Goal: Find contact information: Find contact information

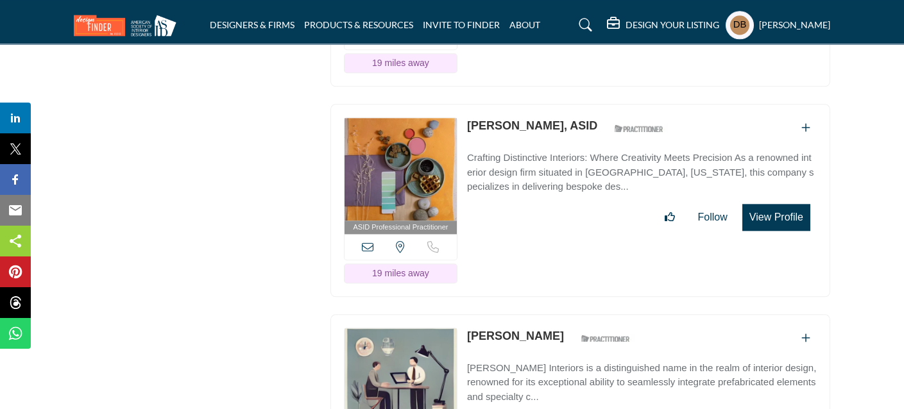
scroll to position [19382, 0]
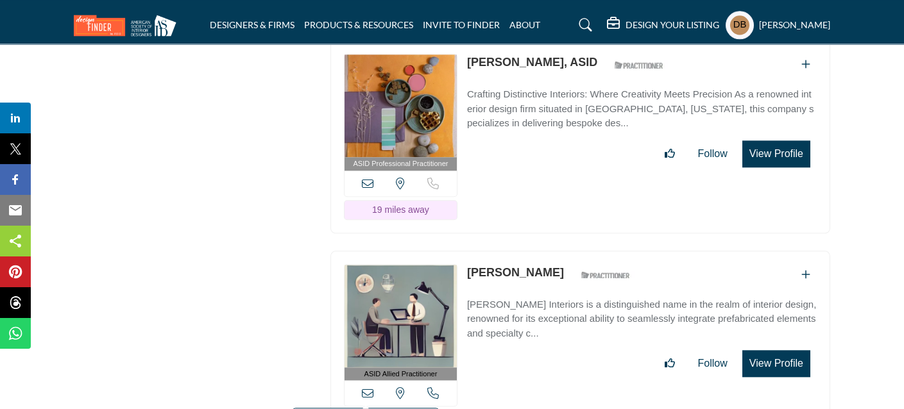
click at [367, 387] on icon at bounding box center [368, 393] width 12 height 12
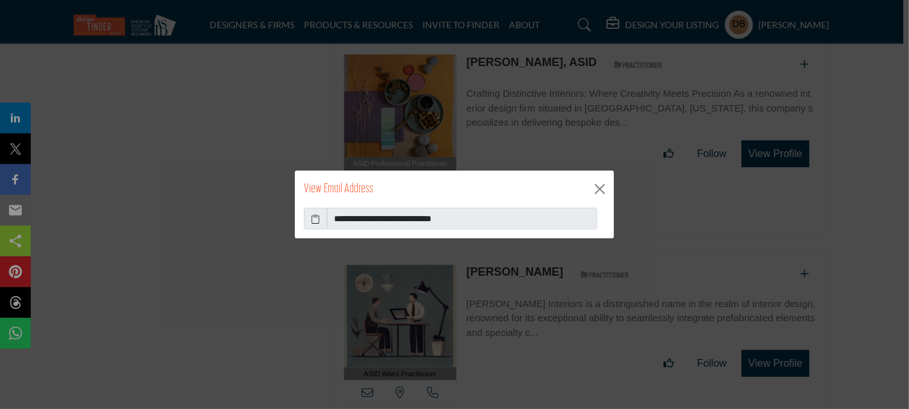
click at [314, 219] on icon at bounding box center [316, 218] width 9 height 13
click at [596, 189] on button "Close" at bounding box center [600, 189] width 19 height 19
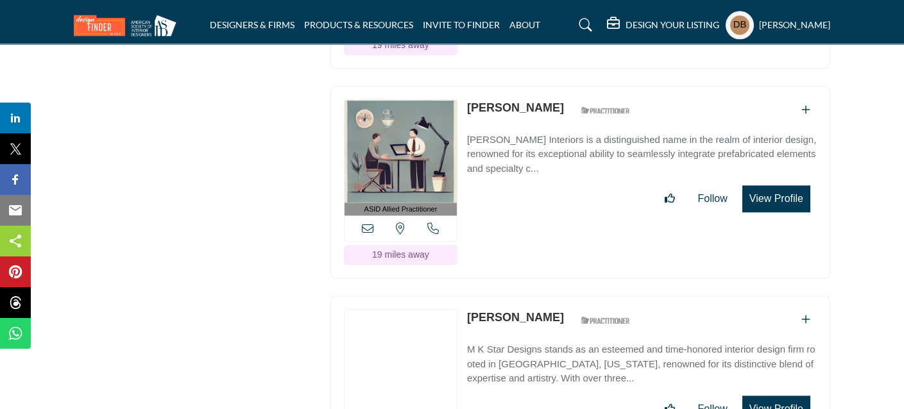
scroll to position [19575, 0]
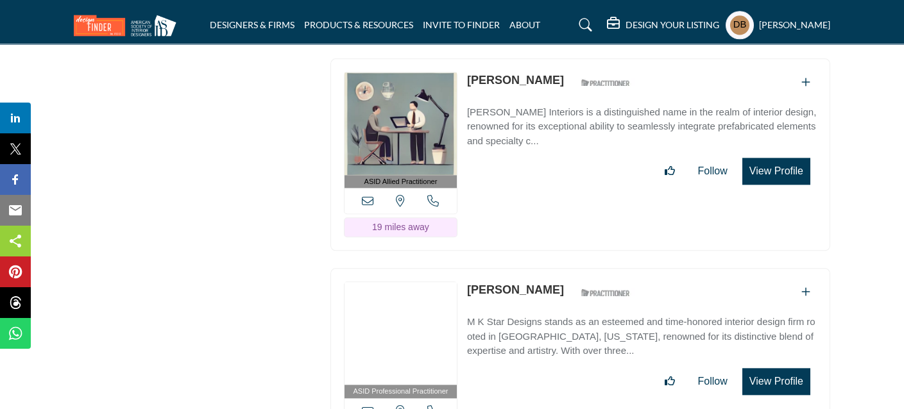
click at [368, 405] on icon at bounding box center [368, 411] width 12 height 12
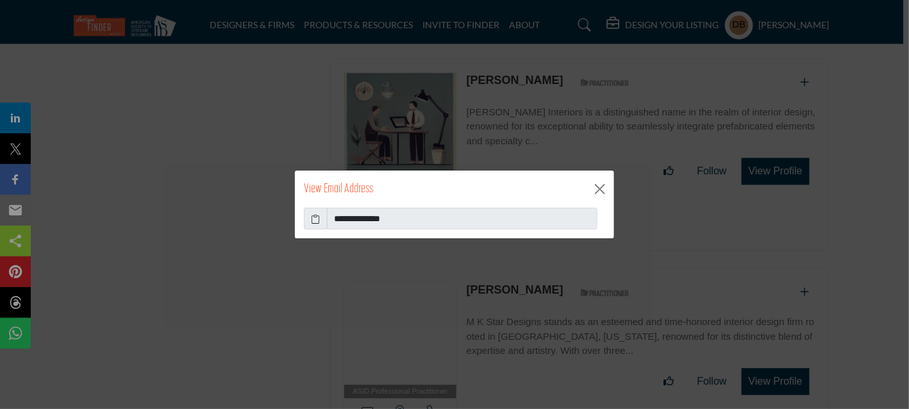
click at [318, 217] on icon at bounding box center [316, 218] width 9 height 13
click at [605, 194] on button "Close" at bounding box center [600, 189] width 19 height 19
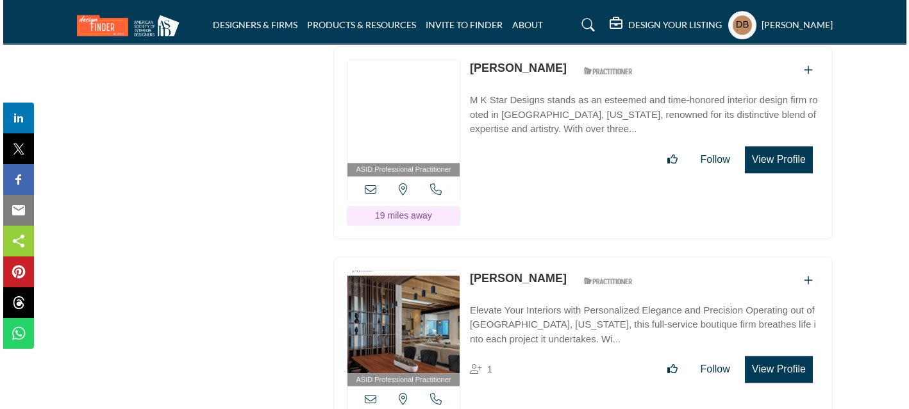
scroll to position [19768, 0]
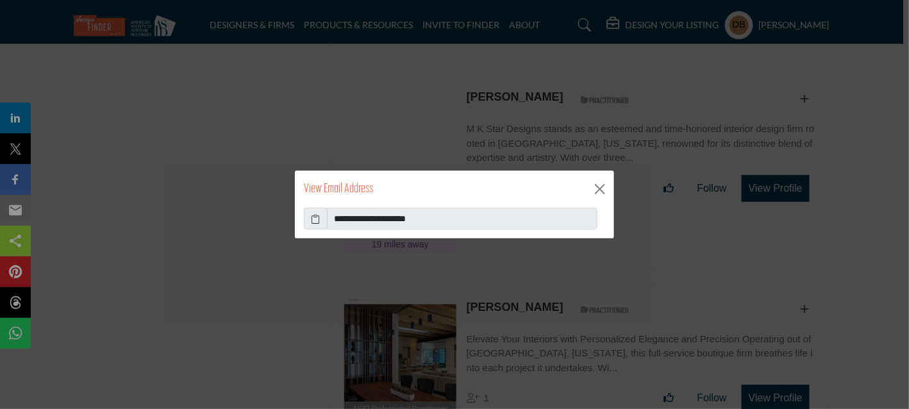
click at [314, 216] on icon at bounding box center [316, 218] width 9 height 13
click at [605, 189] on button "Close" at bounding box center [600, 189] width 19 height 19
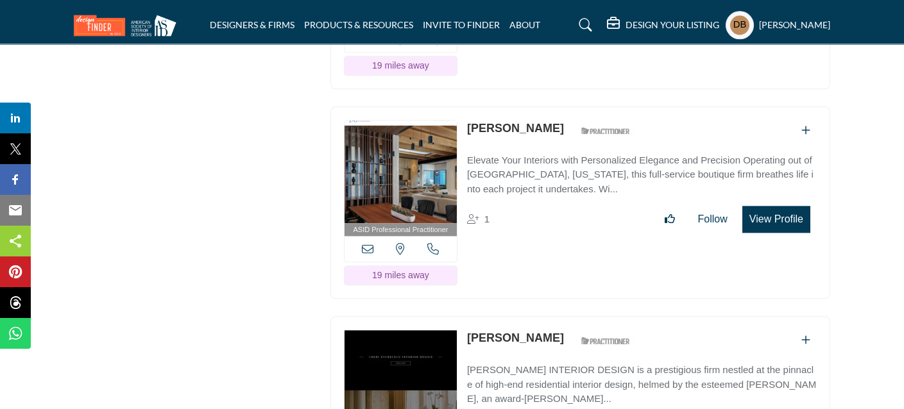
scroll to position [20024, 0]
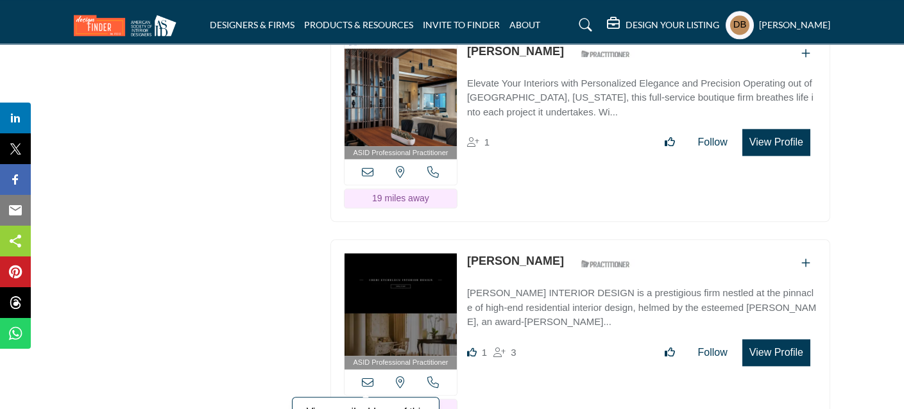
click at [369, 376] on icon at bounding box center [368, 382] width 12 height 12
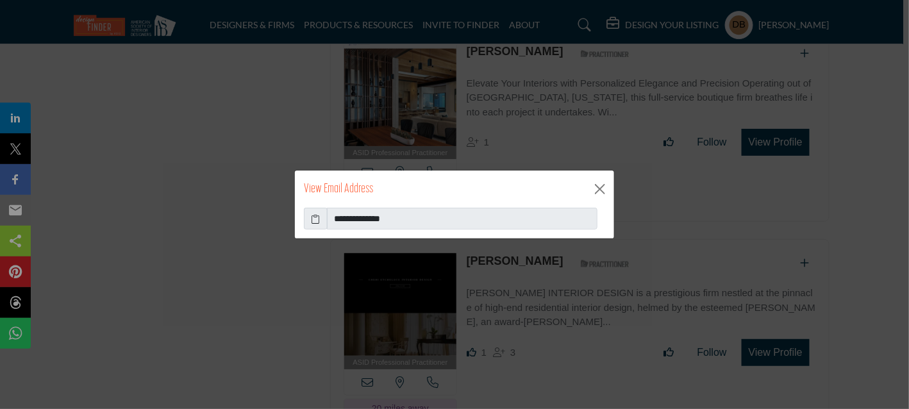
click at [315, 218] on icon at bounding box center [316, 218] width 9 height 13
click at [601, 191] on button "Close" at bounding box center [600, 189] width 19 height 19
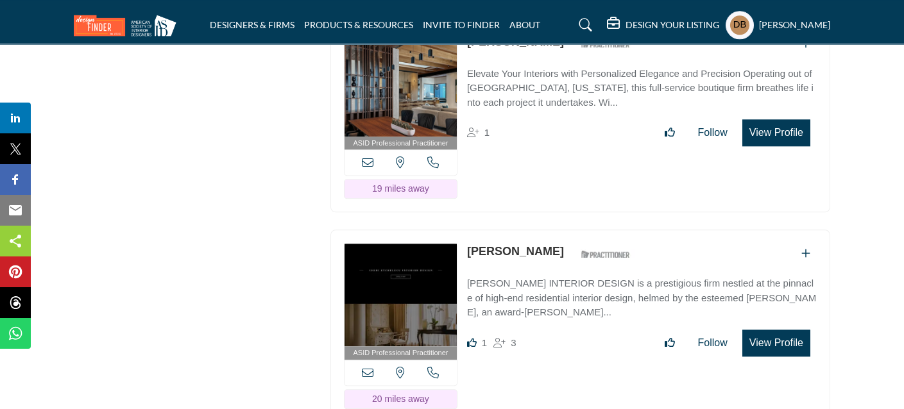
scroll to position [20217, 0]
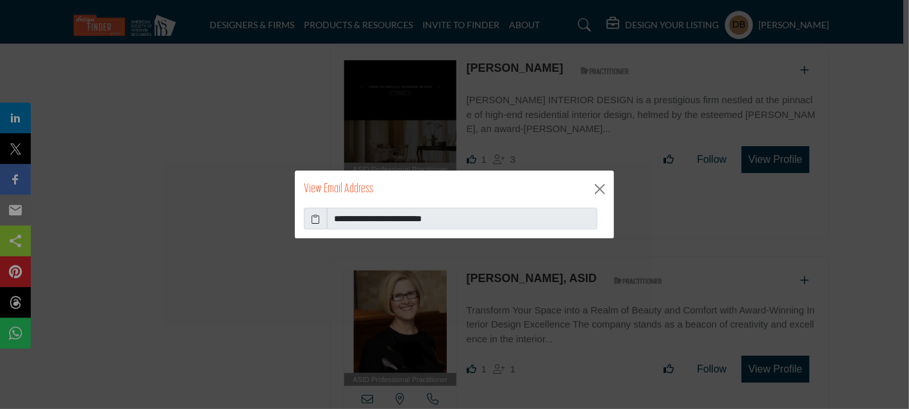
click at [318, 217] on icon at bounding box center [316, 218] width 9 height 13
click at [590, 181] on div "View Email Address" at bounding box center [454, 189] width 319 height 37
click at [603, 190] on button "Close" at bounding box center [600, 189] width 19 height 19
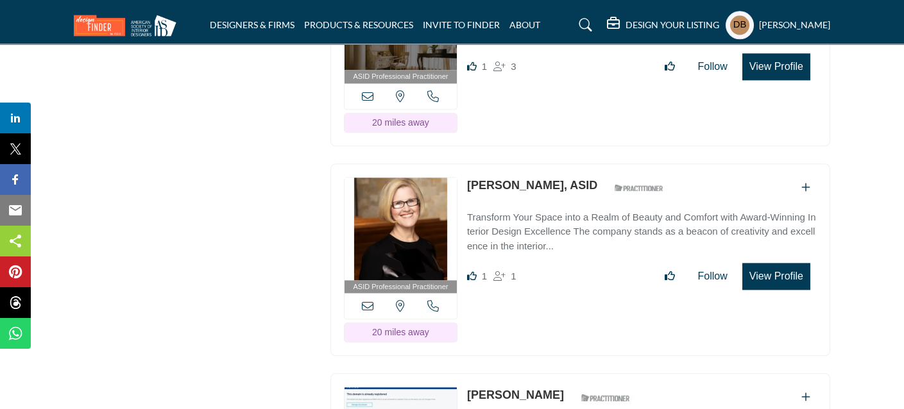
scroll to position [20409, 0]
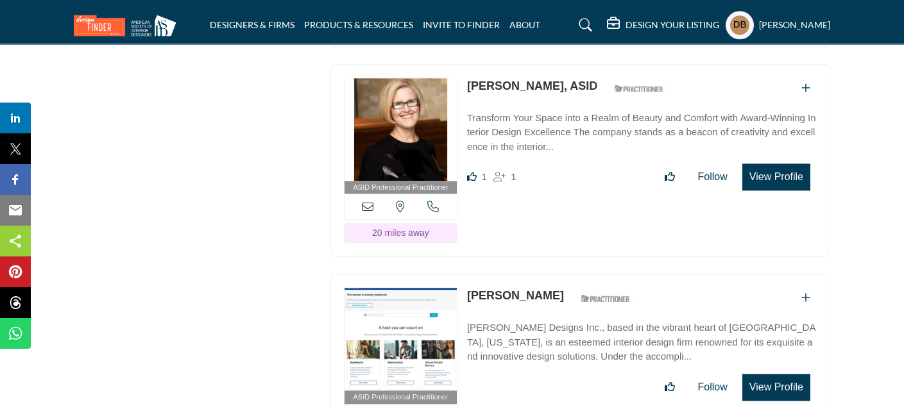
click at [367, 409] on icon at bounding box center [368, 417] width 12 height 12
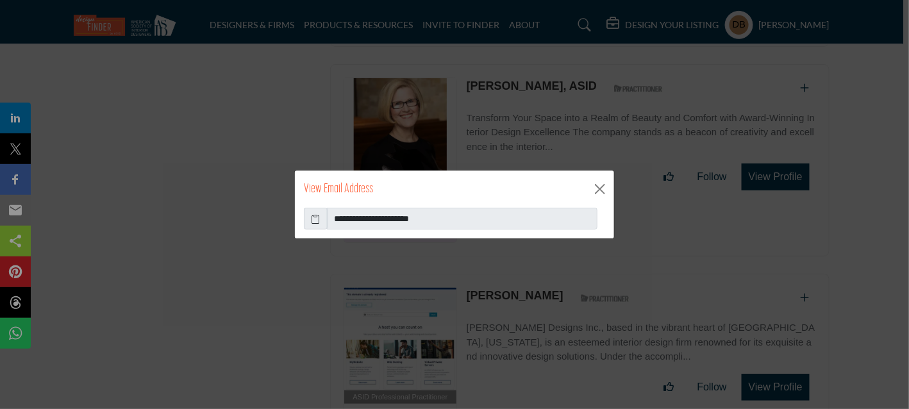
click at [317, 217] on icon at bounding box center [316, 218] width 9 height 13
click at [597, 186] on button "Close" at bounding box center [600, 189] width 19 height 19
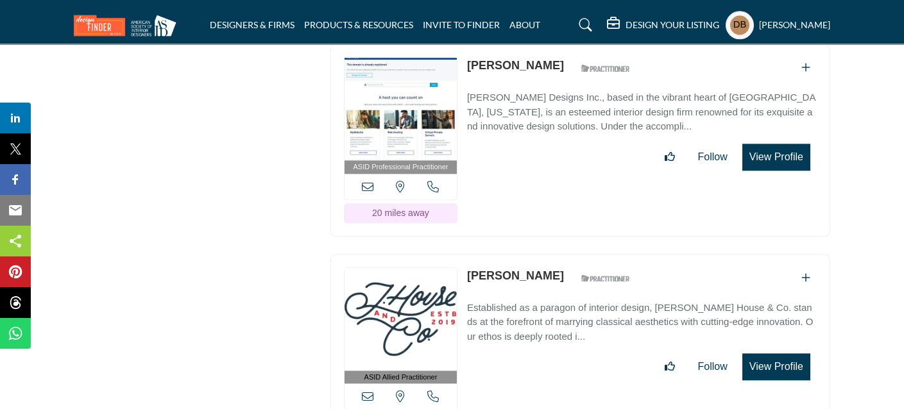
scroll to position [20665, 0]
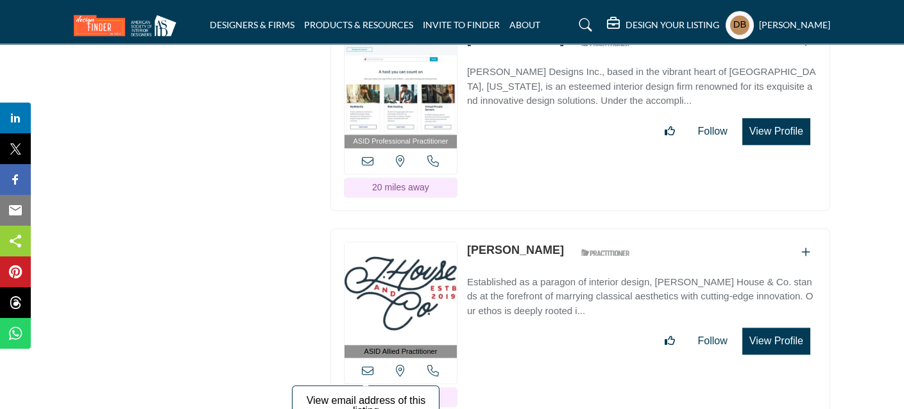
click at [364, 365] on icon at bounding box center [368, 371] width 12 height 12
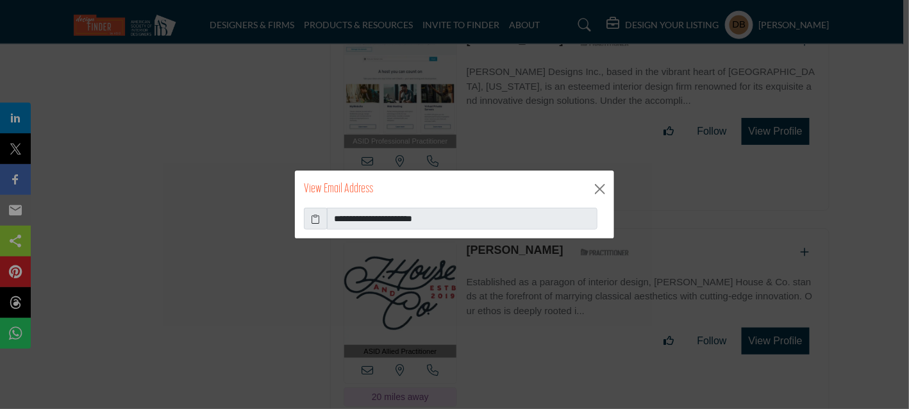
click at [315, 218] on icon at bounding box center [316, 218] width 9 height 13
click at [599, 188] on button "Close" at bounding box center [600, 189] width 19 height 19
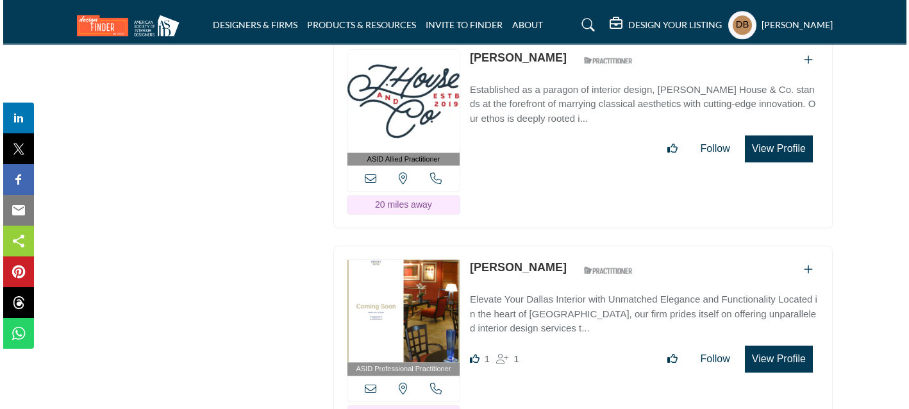
scroll to position [20858, 0]
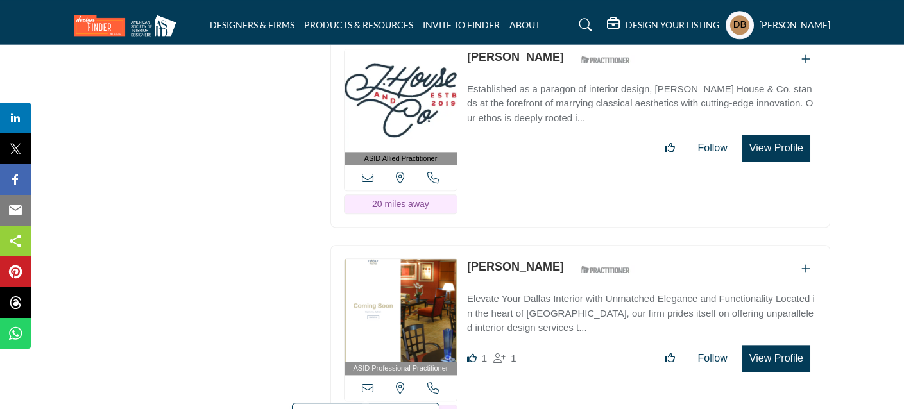
click at [367, 382] on icon at bounding box center [368, 388] width 12 height 12
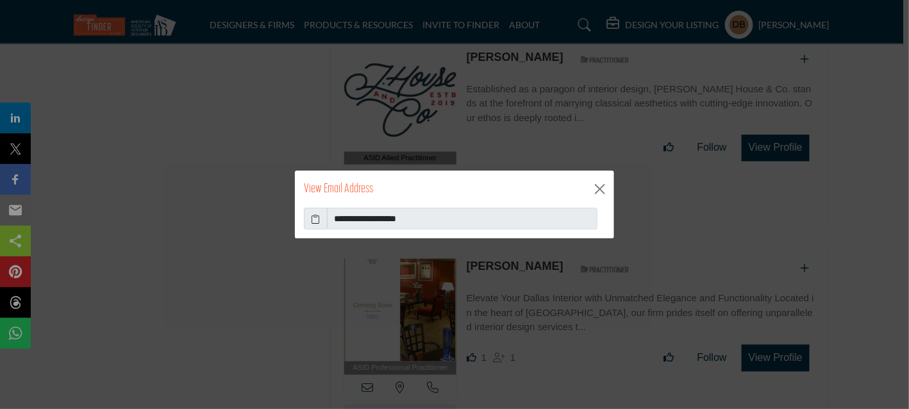
click at [313, 218] on icon at bounding box center [316, 218] width 9 height 13
click at [602, 190] on button "Close" at bounding box center [600, 189] width 19 height 19
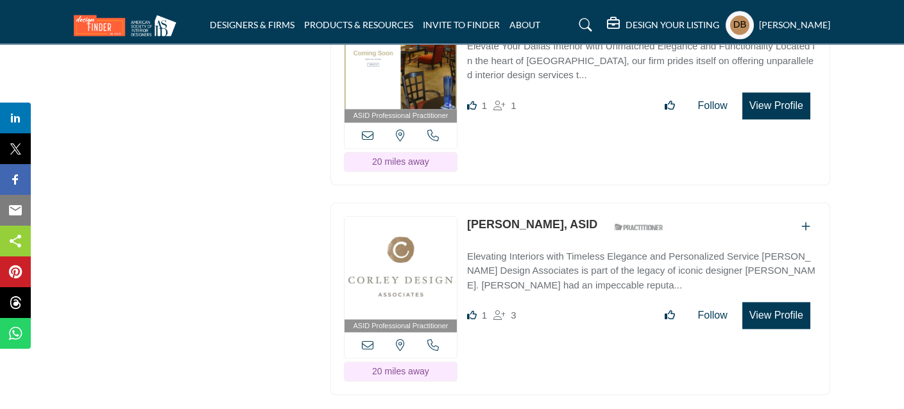
scroll to position [21114, 0]
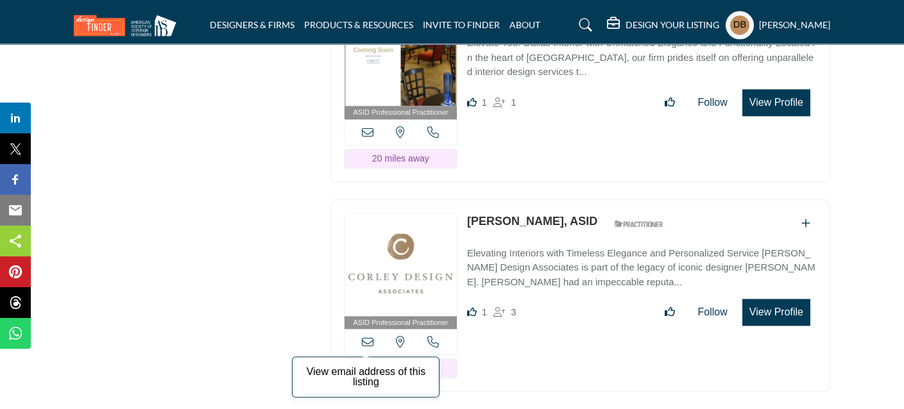
click at [369, 336] on icon at bounding box center [368, 342] width 12 height 12
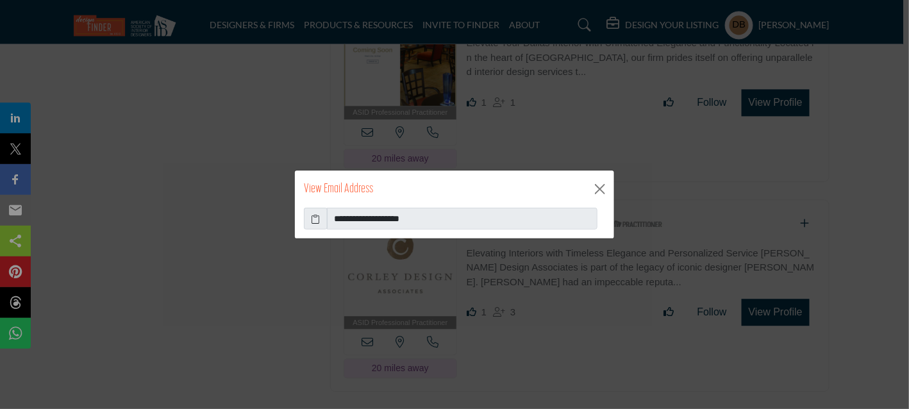
click at [310, 218] on span at bounding box center [316, 219] width 24 height 22
click at [316, 218] on icon at bounding box center [316, 218] width 9 height 13
click at [604, 186] on button "Close" at bounding box center [600, 189] width 19 height 19
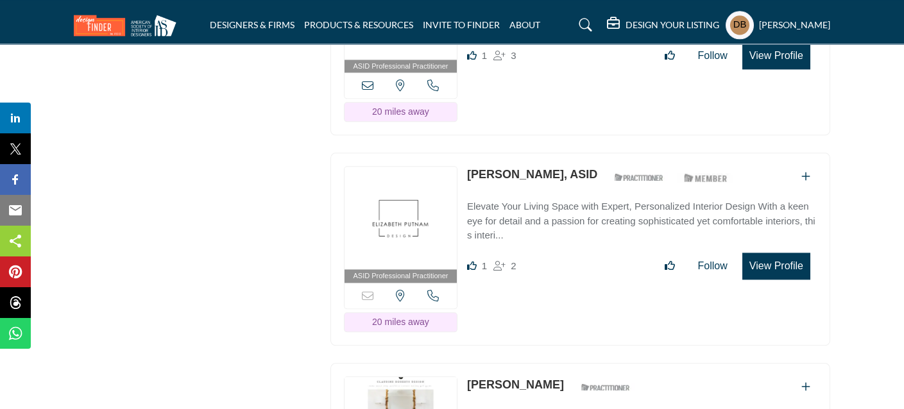
scroll to position [21370, 0]
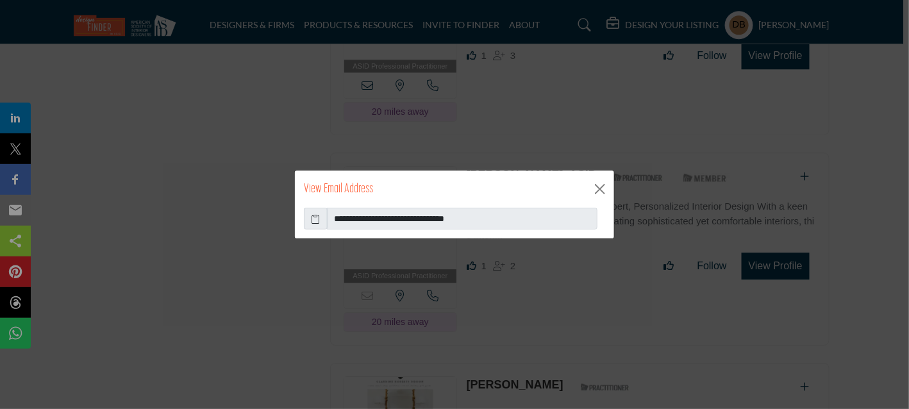
click at [317, 217] on icon at bounding box center [316, 218] width 9 height 13
click at [595, 187] on button "Close" at bounding box center [600, 189] width 19 height 19
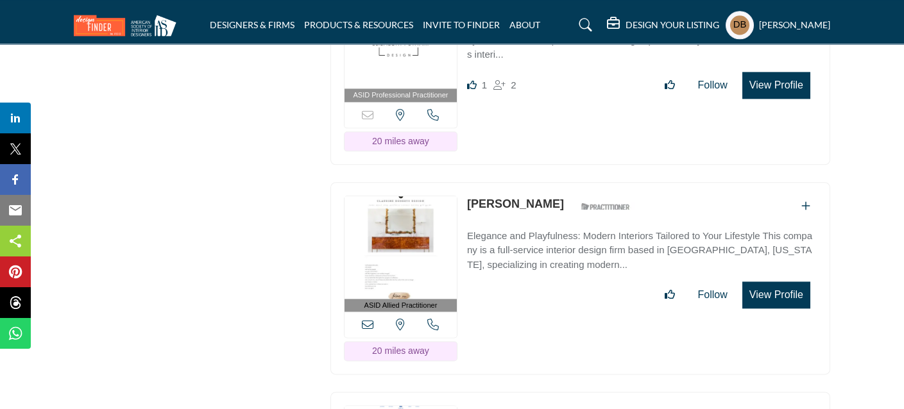
scroll to position [21628, 0]
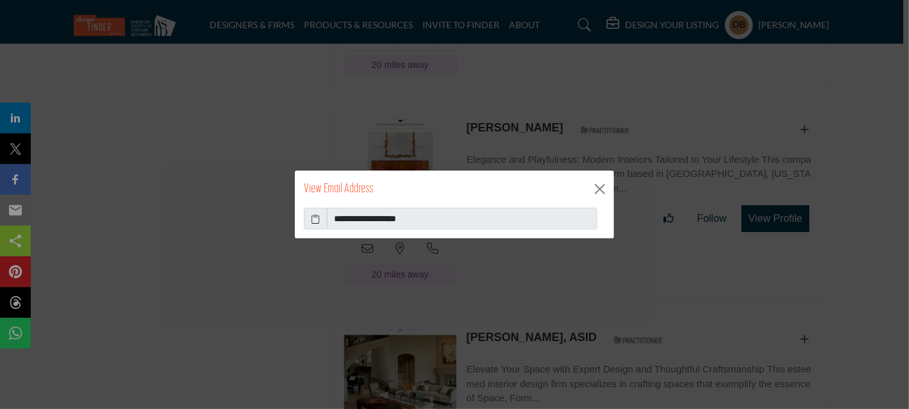
click at [313, 215] on icon at bounding box center [316, 218] width 9 height 13
click at [601, 187] on button "Close" at bounding box center [600, 189] width 19 height 19
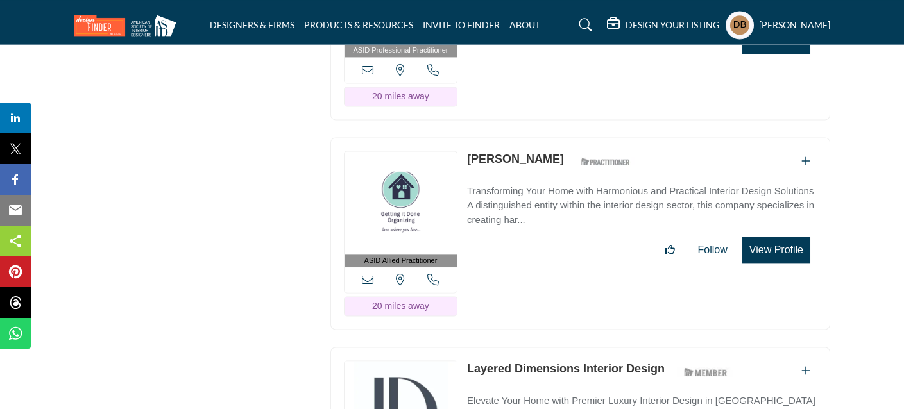
scroll to position [22077, 0]
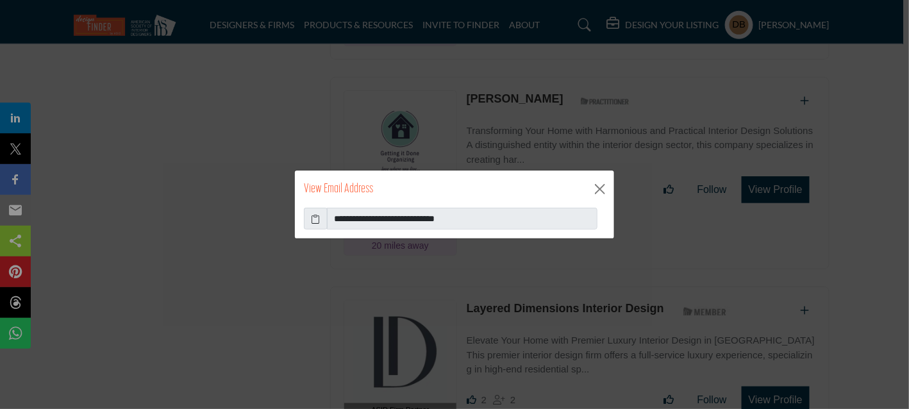
click at [312, 217] on icon at bounding box center [316, 218] width 9 height 13
click at [605, 187] on button "Close" at bounding box center [600, 189] width 19 height 19
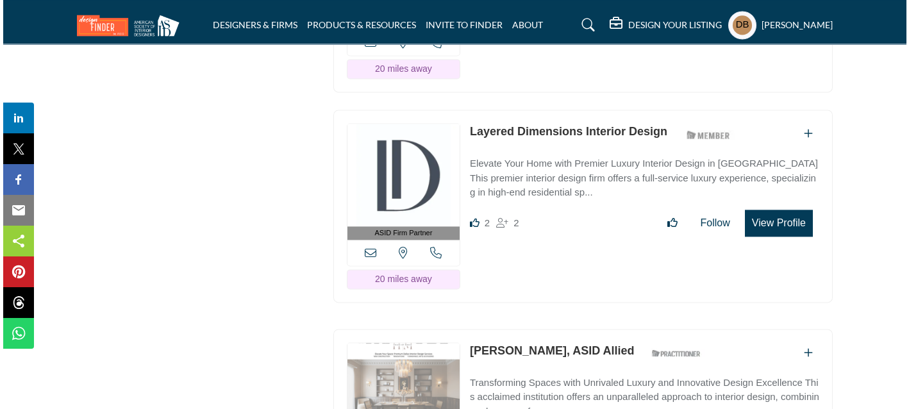
scroll to position [22268, 0]
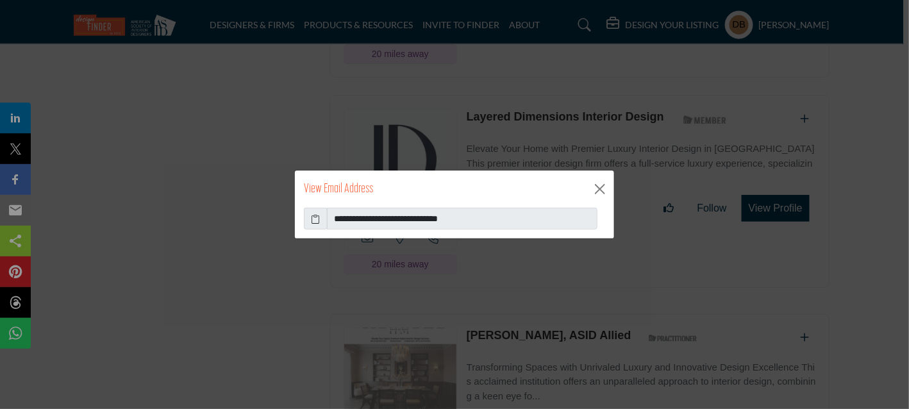
click at [314, 215] on icon at bounding box center [316, 218] width 9 height 13
click at [621, 307] on div "**********" at bounding box center [454, 204] width 909 height 409
click at [599, 181] on button "Close" at bounding box center [600, 189] width 19 height 19
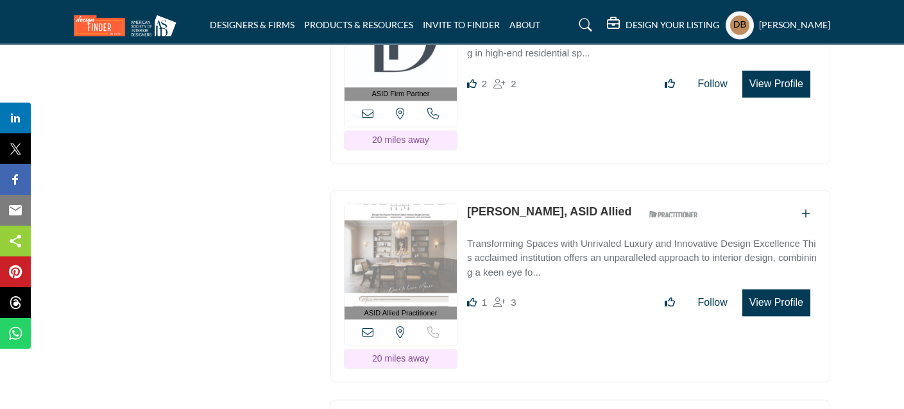
scroll to position [22589, 0]
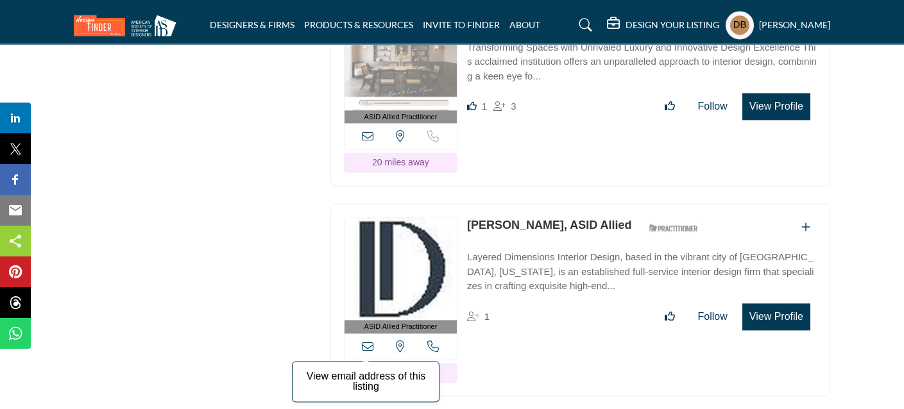
click at [369, 341] on icon at bounding box center [368, 347] width 12 height 12
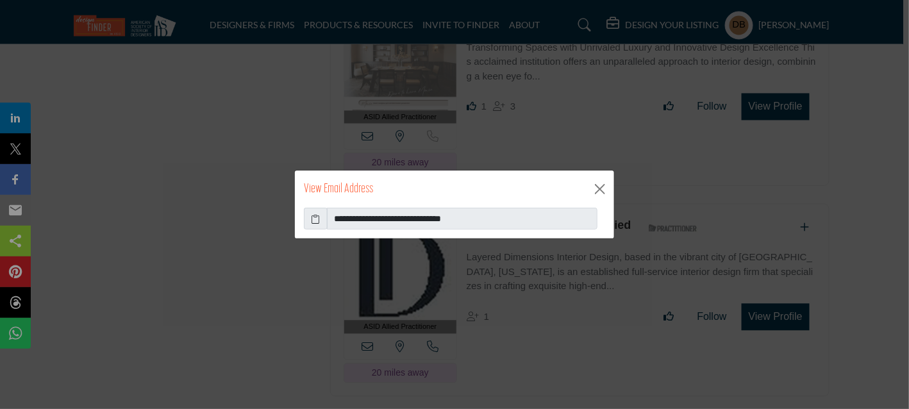
click at [314, 216] on icon at bounding box center [316, 218] width 9 height 13
click at [596, 192] on button "Close" at bounding box center [600, 189] width 19 height 19
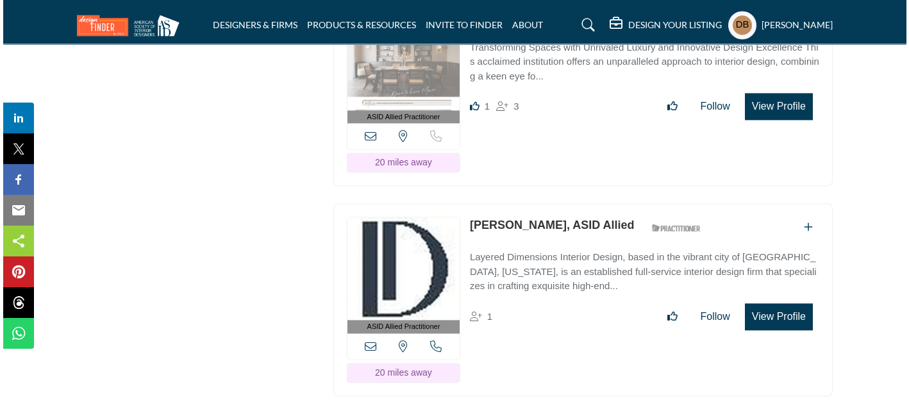
scroll to position [22653, 0]
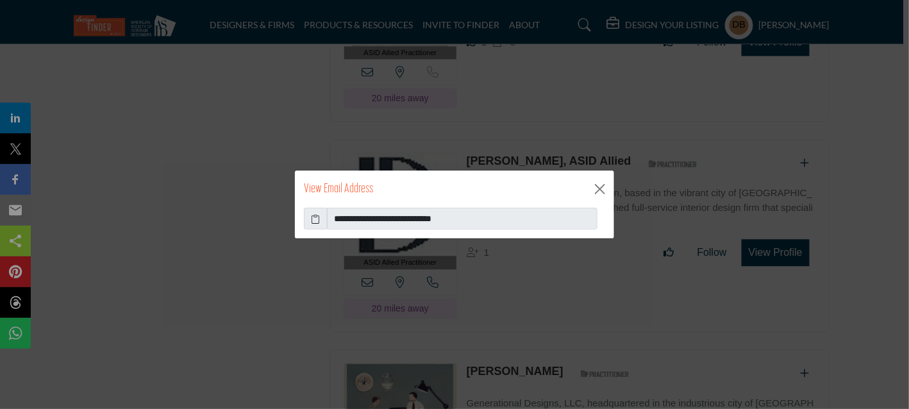
click at [317, 219] on icon at bounding box center [316, 218] width 9 height 13
click at [594, 190] on button "Close" at bounding box center [600, 189] width 19 height 19
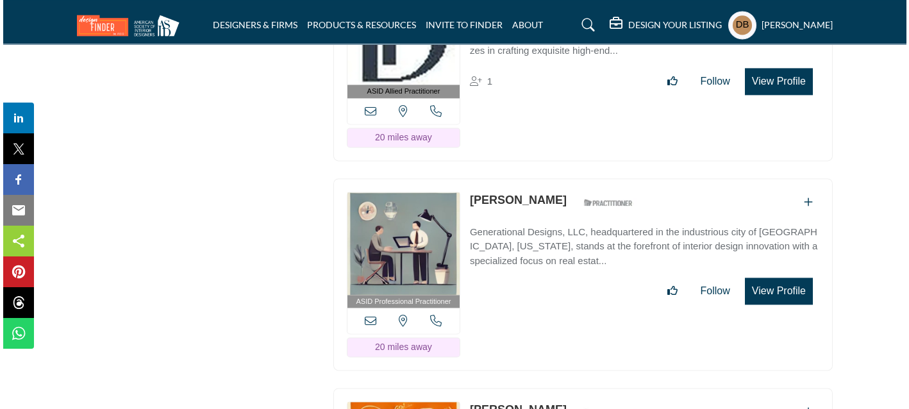
scroll to position [22846, 0]
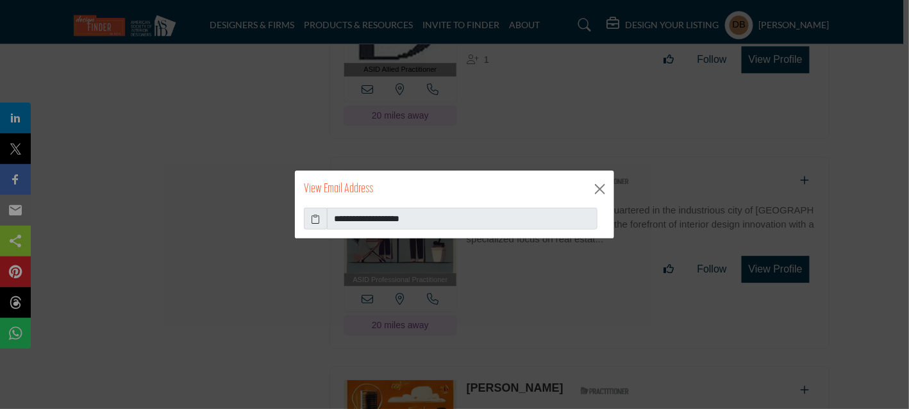
click at [319, 220] on icon at bounding box center [316, 218] width 9 height 13
click at [593, 190] on button "Close" at bounding box center [600, 189] width 19 height 19
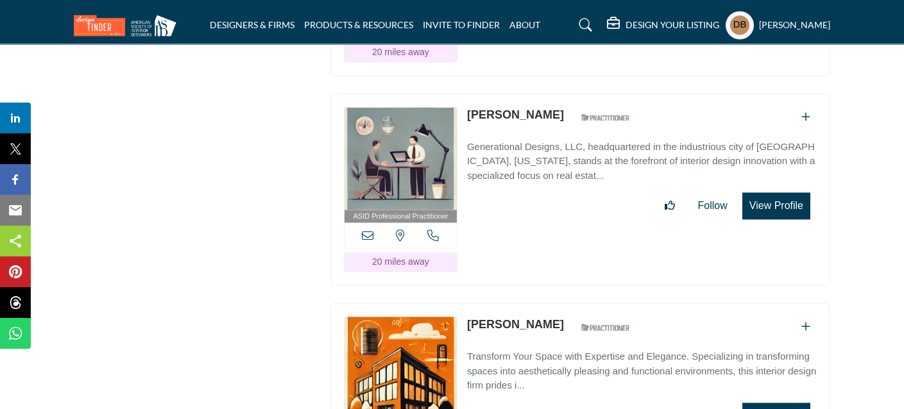
scroll to position [23102, 0]
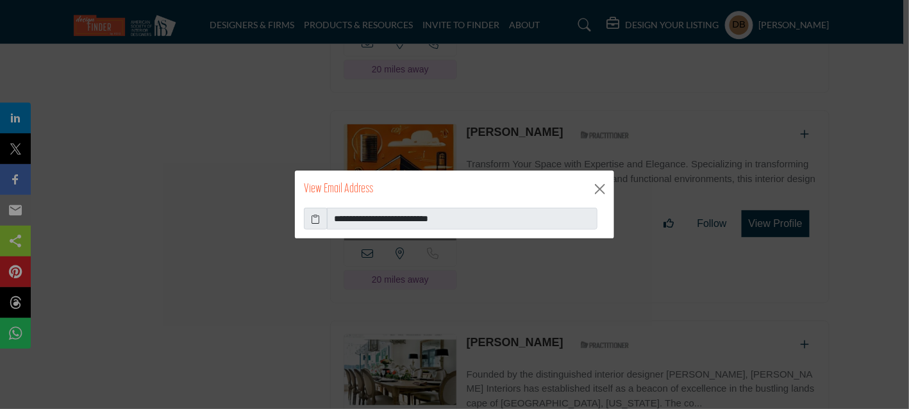
click at [314, 219] on icon at bounding box center [316, 218] width 9 height 13
click at [600, 192] on button "Close" at bounding box center [600, 189] width 19 height 19
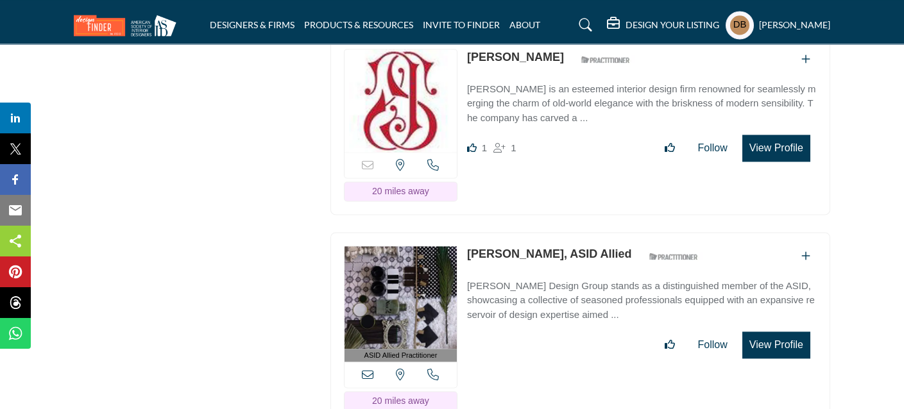
scroll to position [23807, 0]
click at [369, 369] on icon at bounding box center [368, 375] width 12 height 12
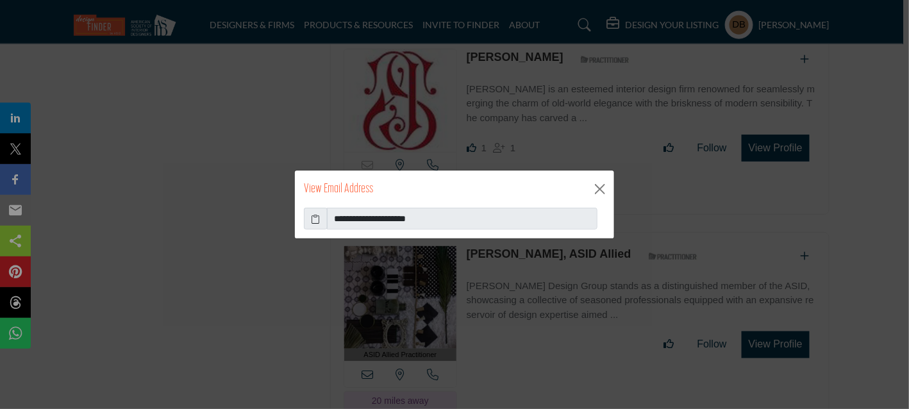
click at [317, 223] on icon at bounding box center [316, 218] width 9 height 13
click at [595, 189] on button "Close" at bounding box center [600, 189] width 19 height 19
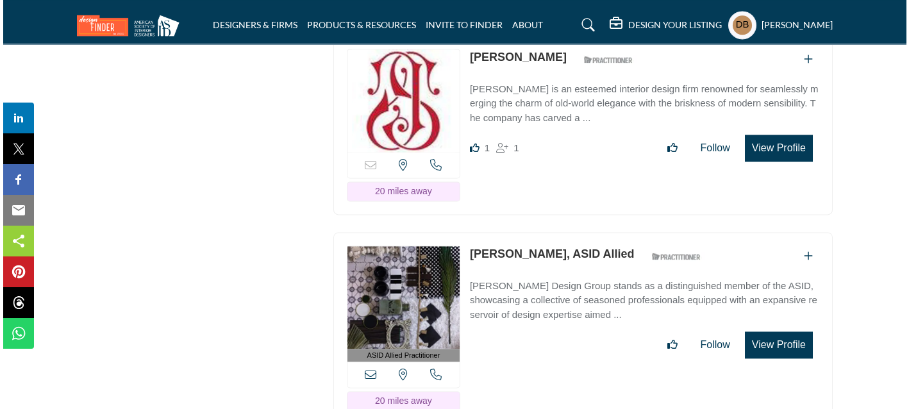
scroll to position [23936, 0]
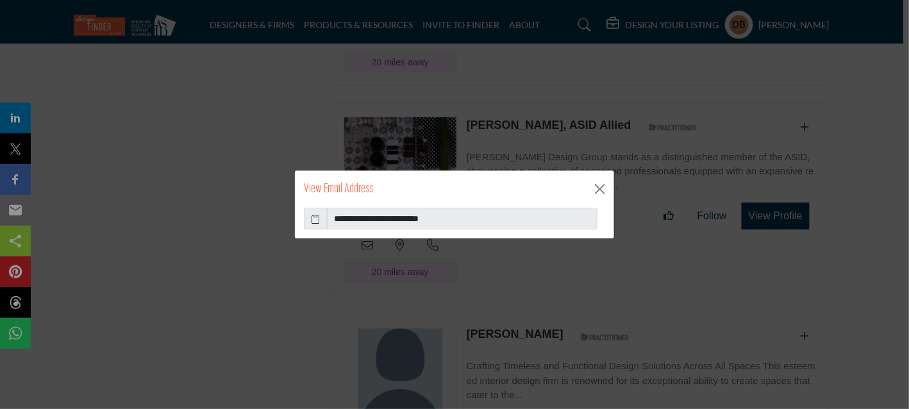
click at [310, 219] on span at bounding box center [316, 219] width 24 height 22
click at [312, 219] on icon at bounding box center [316, 218] width 9 height 13
click at [313, 219] on icon at bounding box center [316, 218] width 9 height 13
click at [605, 190] on button "Close" at bounding box center [600, 189] width 19 height 19
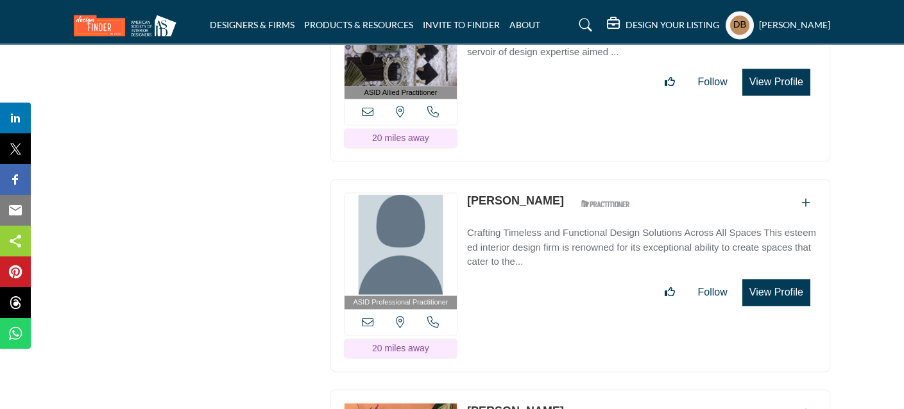
scroll to position [24192, 0]
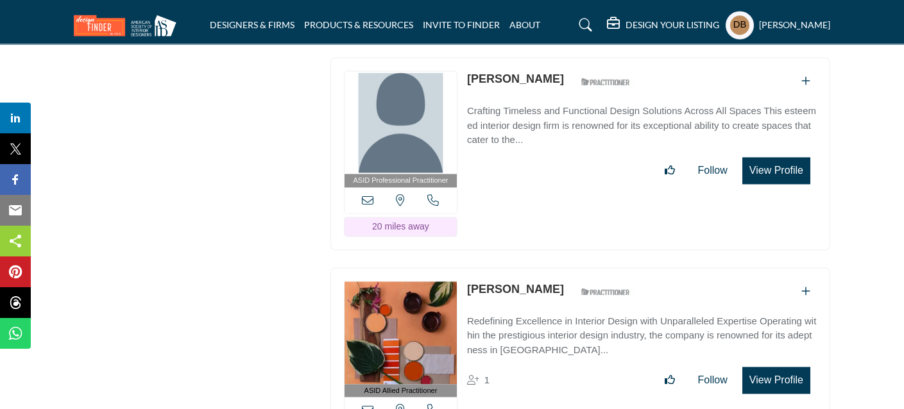
click at [367, 404] on icon at bounding box center [368, 410] width 12 height 12
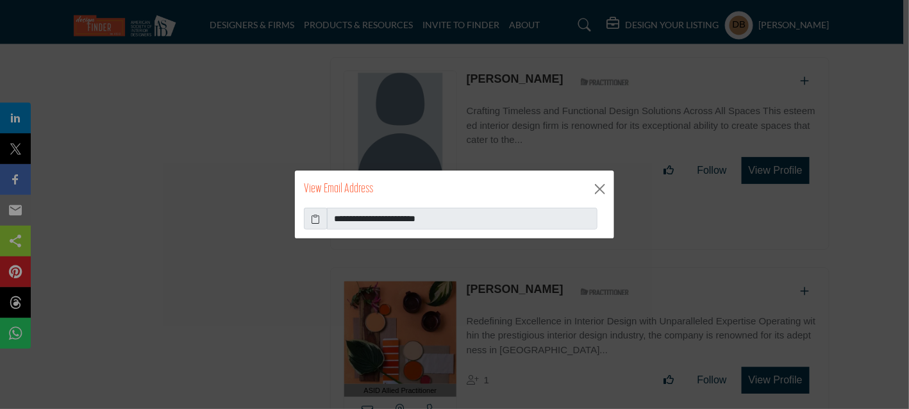
click at [317, 221] on icon at bounding box center [316, 218] width 9 height 13
click at [605, 192] on button "Close" at bounding box center [600, 189] width 19 height 19
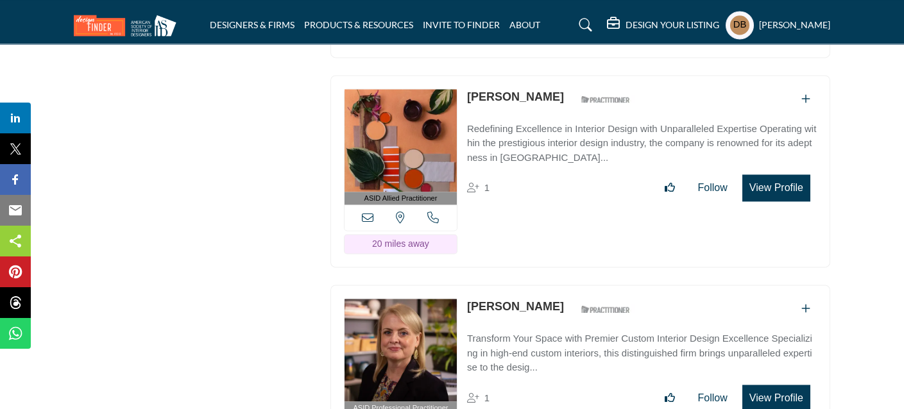
scroll to position [24385, 0]
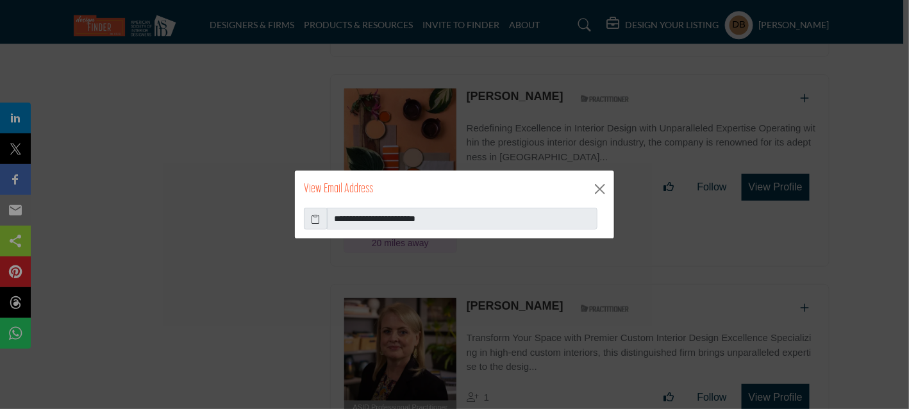
click at [313, 219] on icon at bounding box center [316, 218] width 9 height 13
click at [607, 189] on button "Close" at bounding box center [600, 189] width 19 height 19
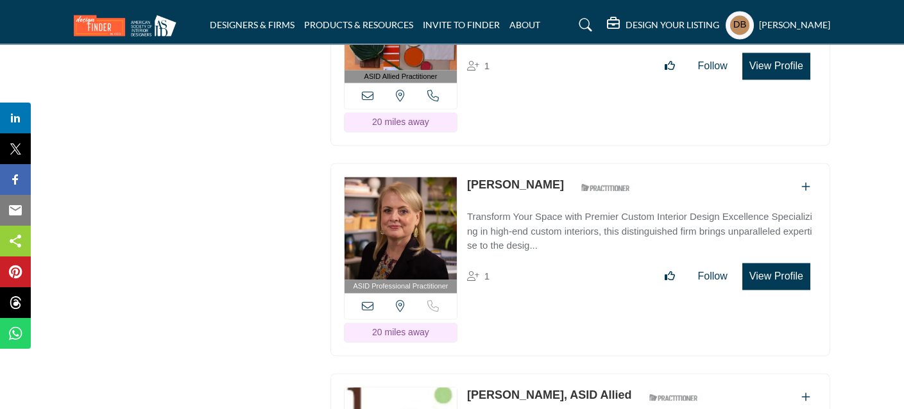
scroll to position [24514, 0]
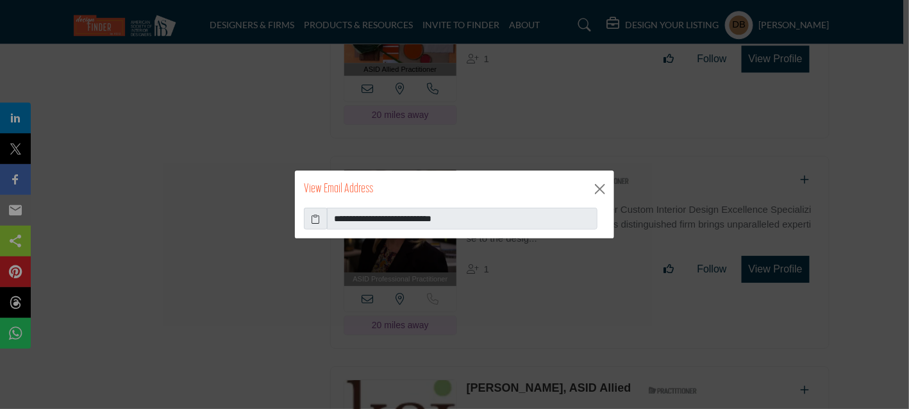
click at [312, 221] on icon at bounding box center [316, 218] width 9 height 13
click at [597, 190] on button "Close" at bounding box center [600, 189] width 19 height 19
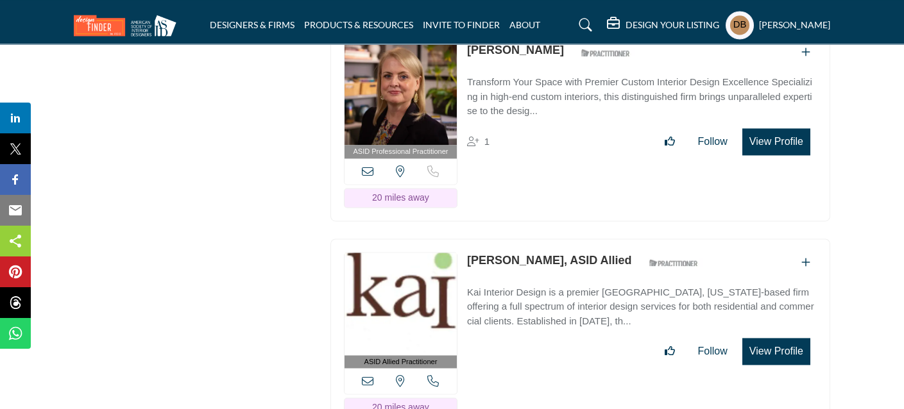
scroll to position [24769, 0]
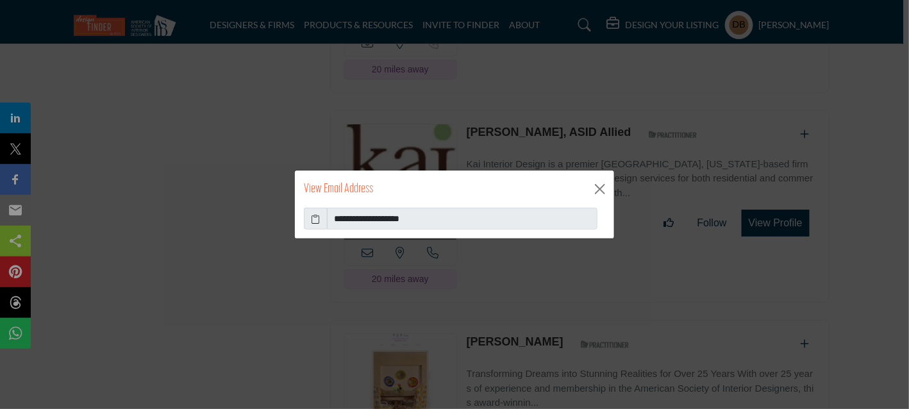
click at [317, 216] on icon at bounding box center [316, 218] width 9 height 13
click at [594, 190] on button "Close" at bounding box center [600, 189] width 19 height 19
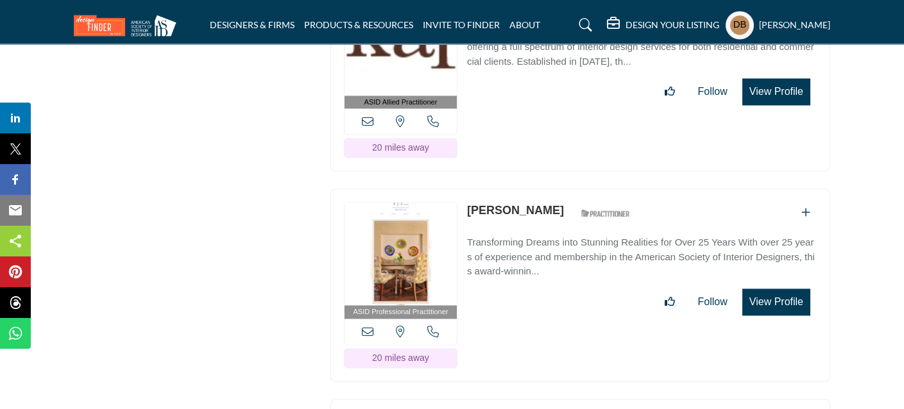
scroll to position [24962, 0]
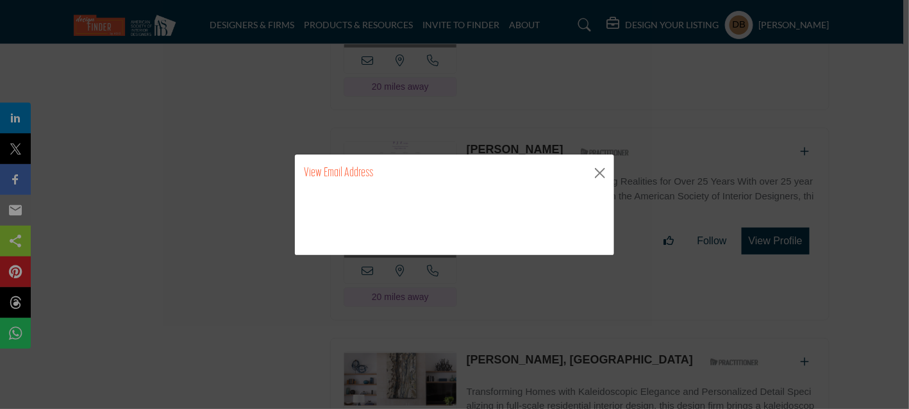
drag, startPoint x: 390, startPoint y: 326, endPoint x: 445, endPoint y: 433, distance: 120.5
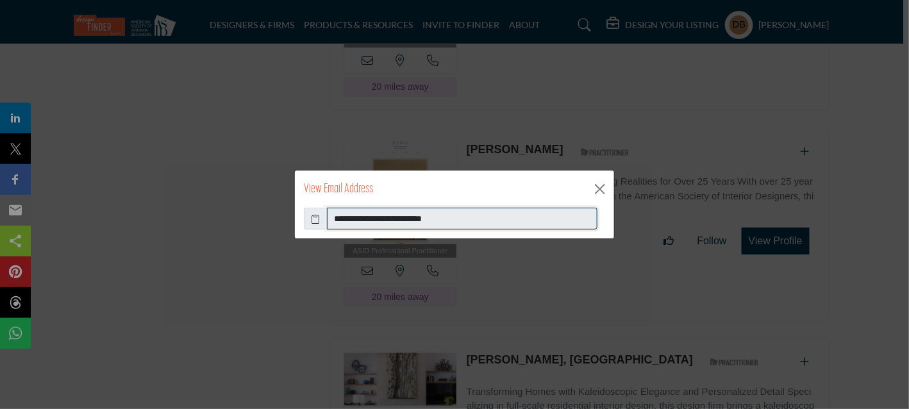
drag, startPoint x: 469, startPoint y: 214, endPoint x: 335, endPoint y: 192, distance: 135.9
click at [335, 192] on div "**********" at bounding box center [454, 204] width 321 height 69
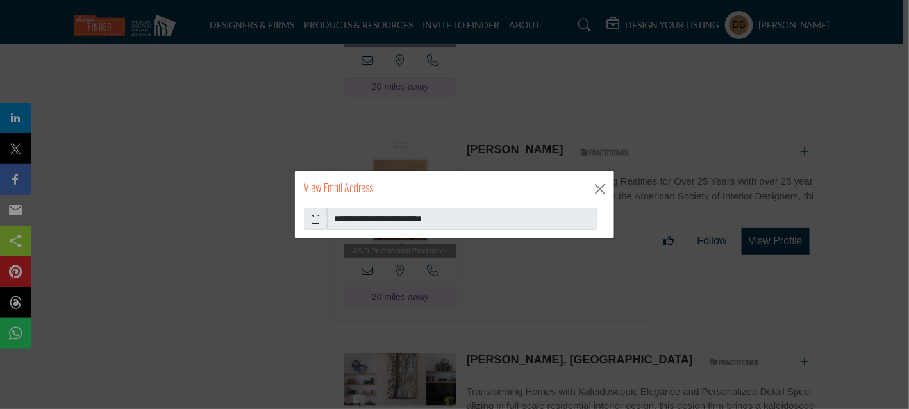
click at [319, 213] on icon at bounding box center [316, 218] width 9 height 13
click at [601, 190] on button "Close" at bounding box center [600, 189] width 19 height 19
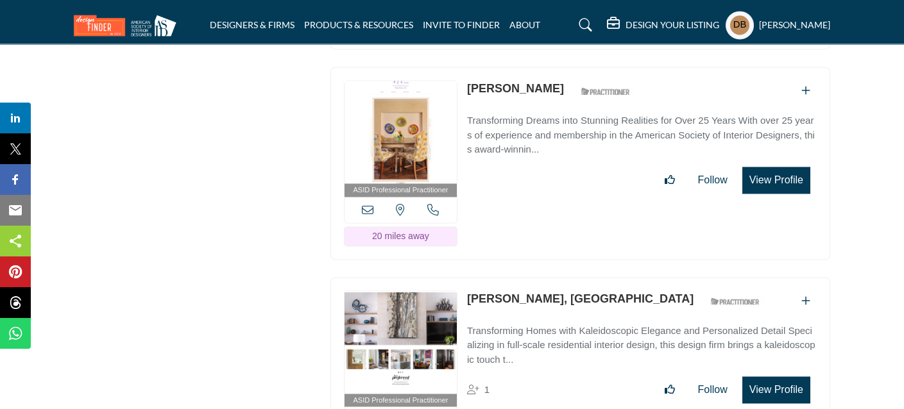
scroll to position [25027, 0]
